Goal: Download file/media

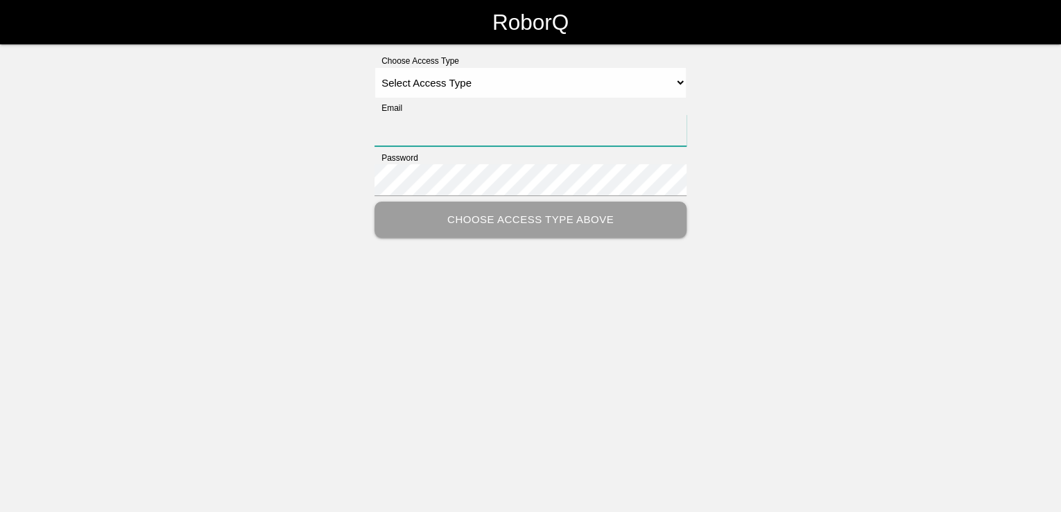
type input "[PERSON_NAME][EMAIL_ADDRESS][PERSON_NAME][DOMAIN_NAME]"
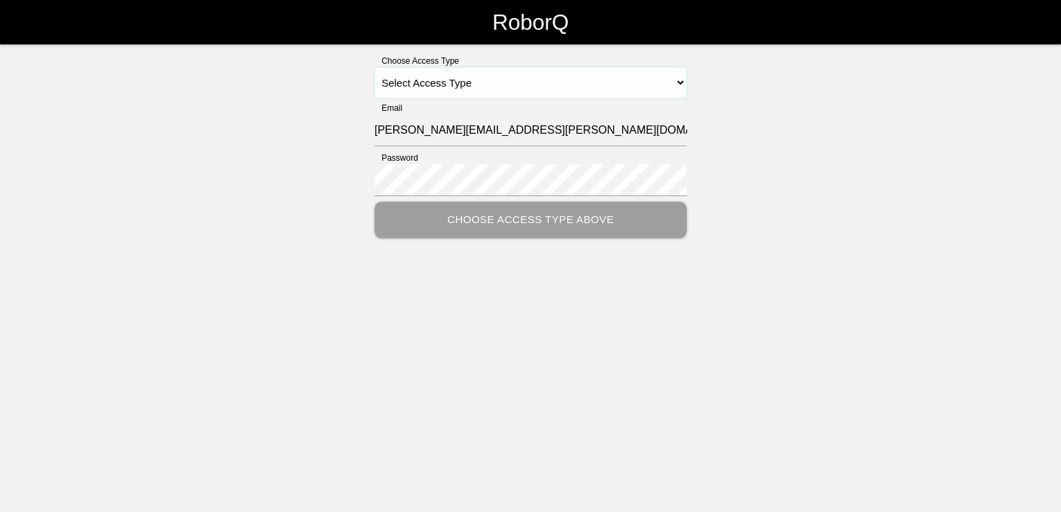
click at [679, 83] on select "Select Access Type Admin Customer Supervisor Worker" at bounding box center [530, 82] width 312 height 31
select select "Customer"
click at [374, 67] on select "Select Access Type Admin Customer Supervisor Worker" at bounding box center [530, 82] width 312 height 31
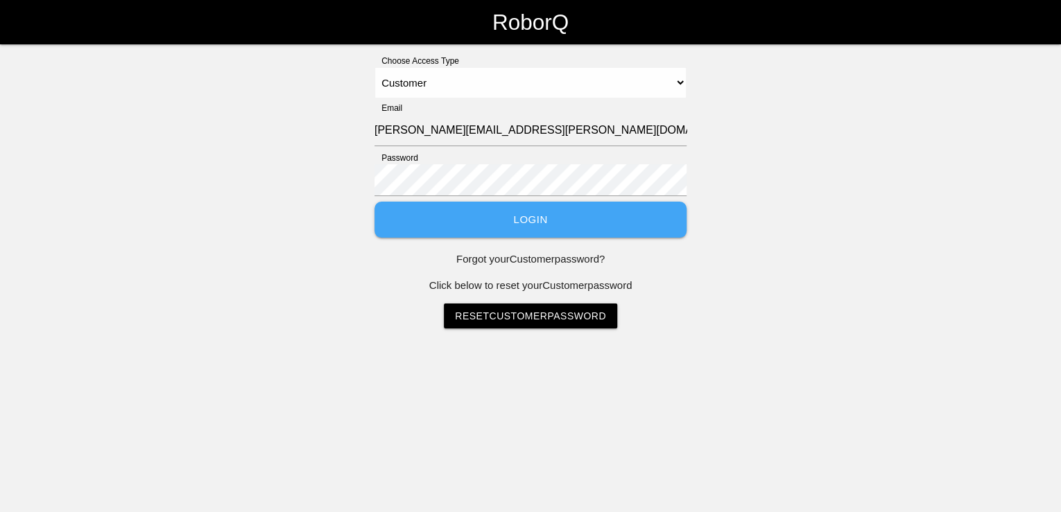
click at [525, 222] on button "Login" at bounding box center [530, 220] width 312 height 37
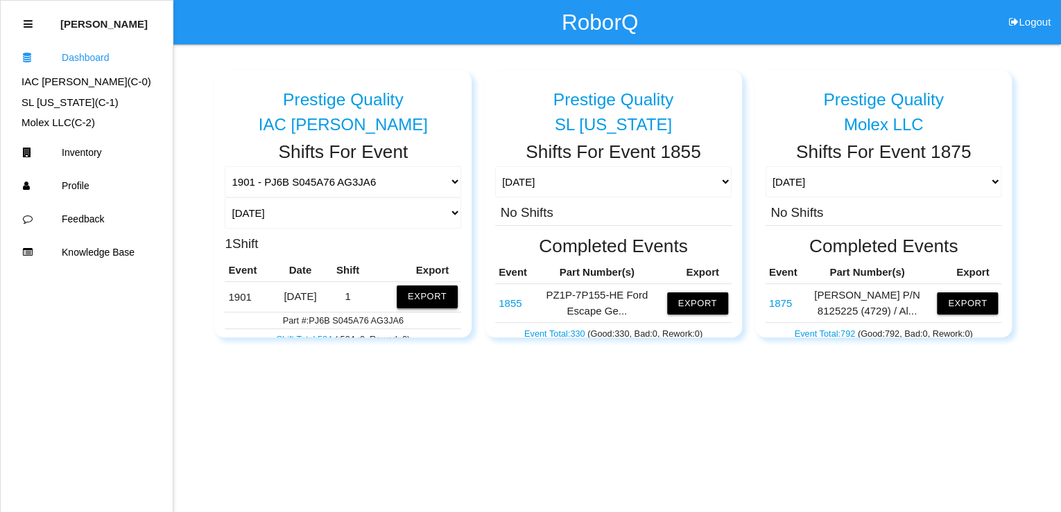
click at [419, 297] on button "Export" at bounding box center [427, 297] width 61 height 22
click at [401, 294] on button "Excel" at bounding box center [414, 294] width 26 height 12
